Goal: Task Accomplishment & Management: Use online tool/utility

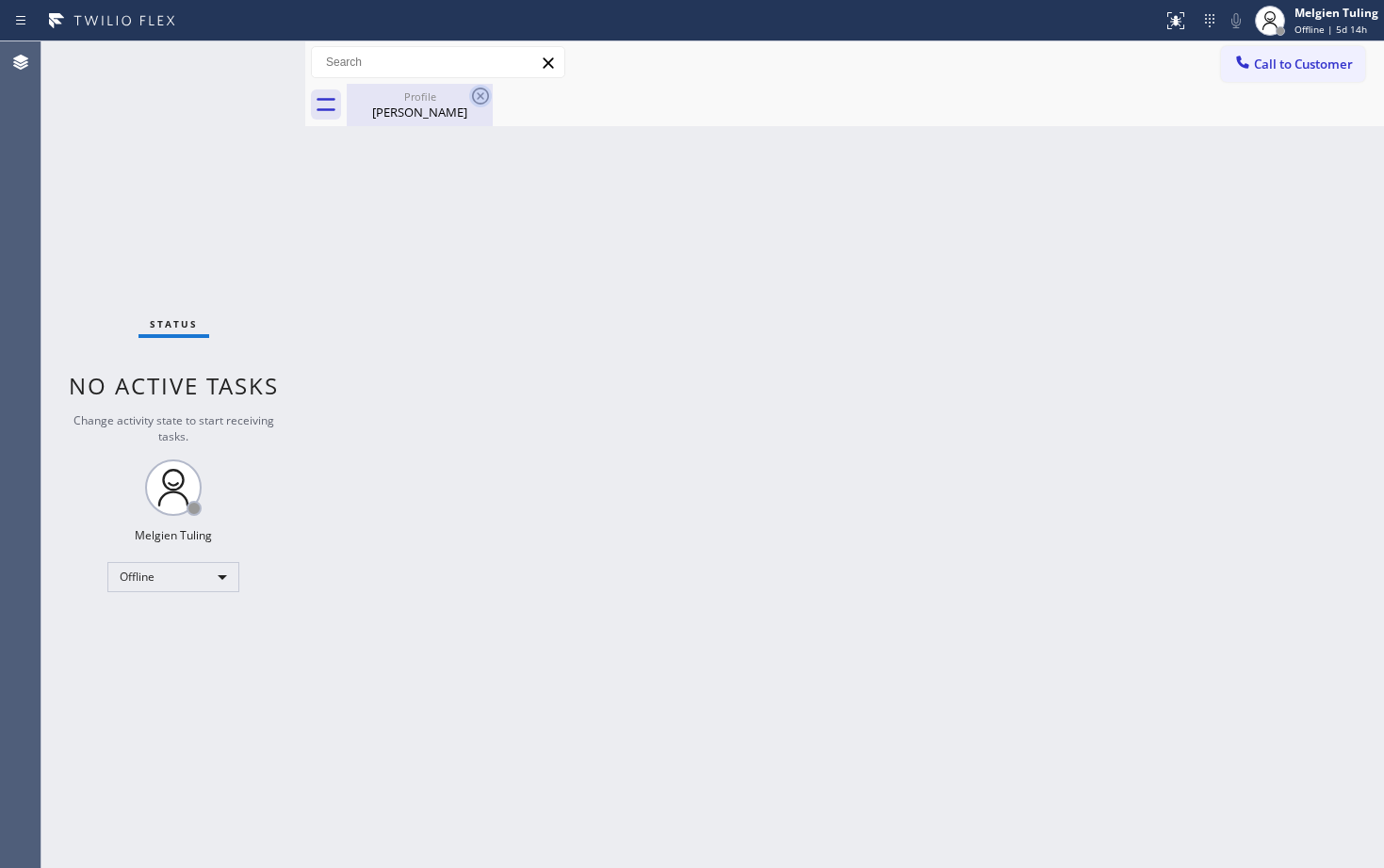
click at [480, 95] on icon at bounding box center [481, 96] width 17 height 17
click at [360, 560] on div "Back to Dashboard Change Sender ID Customers Technicians Select a contact Outbo…" at bounding box center [844, 455] width 1078 height 827
drag, startPoint x: 333, startPoint y: 692, endPoint x: 333, endPoint y: 678, distance: 14.0
click at [333, 692] on div "Back to Dashboard Change Sender ID Customers Technicians Select a contact Outbo…" at bounding box center [844, 455] width 1078 height 827
click at [664, 345] on div "Back to Dashboard Change Sender ID Customers Technicians Select a contact Outbo…" at bounding box center [844, 455] width 1078 height 827
